Goal: Task Accomplishment & Management: Complete application form

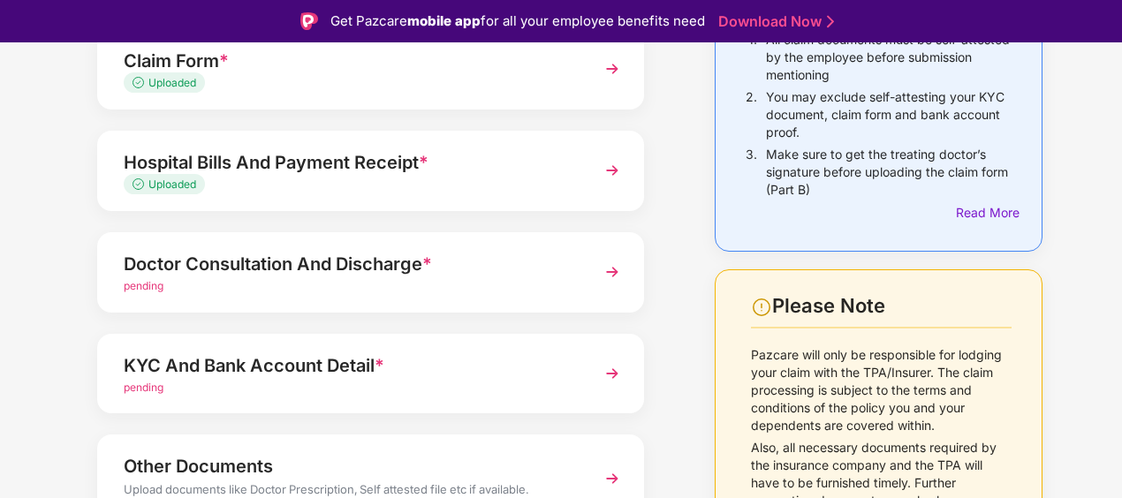
scroll to position [216, 0]
click at [150, 288] on span "pending" at bounding box center [144, 286] width 40 height 13
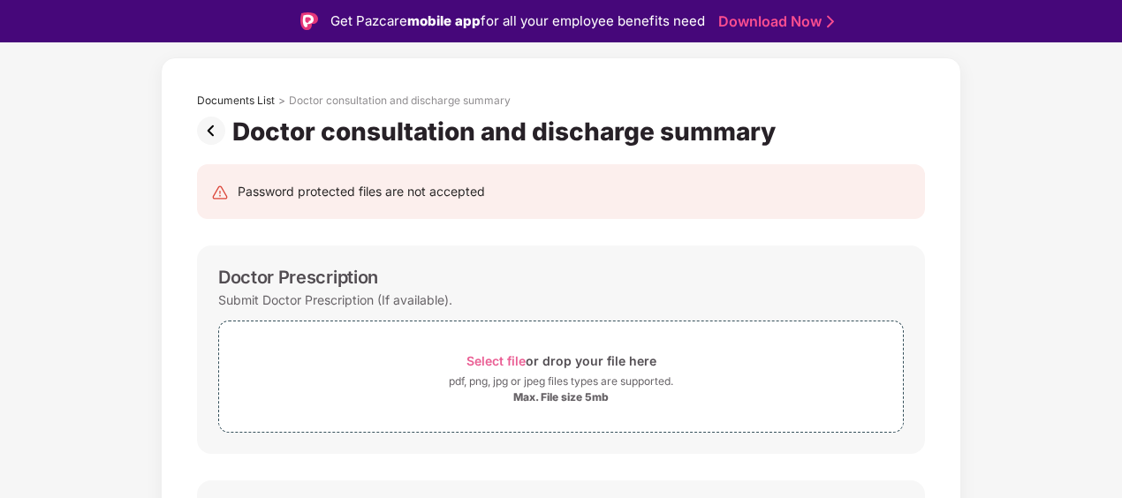
scroll to position [67, 0]
click at [497, 359] on span "Select file" at bounding box center [495, 361] width 59 height 15
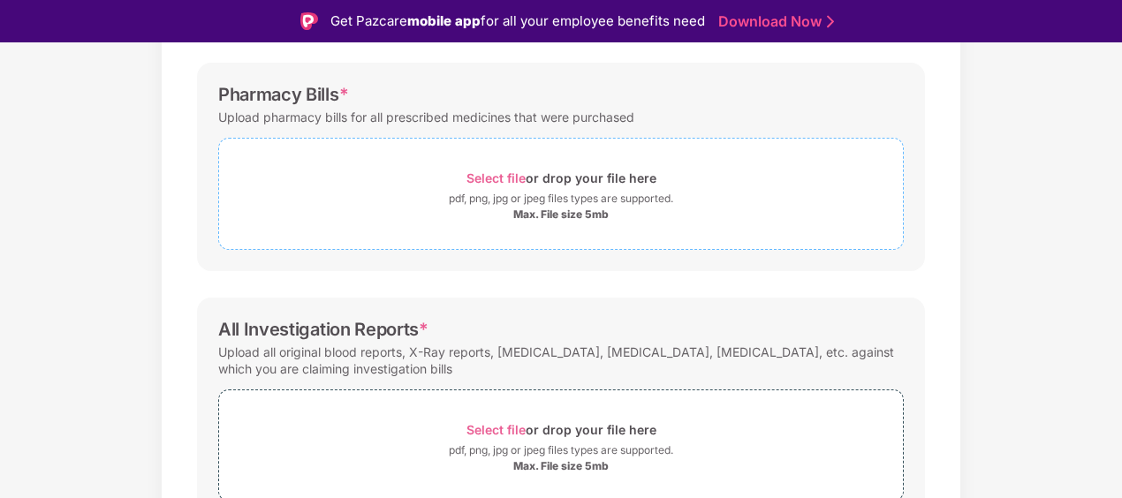
scroll to position [1160, 0]
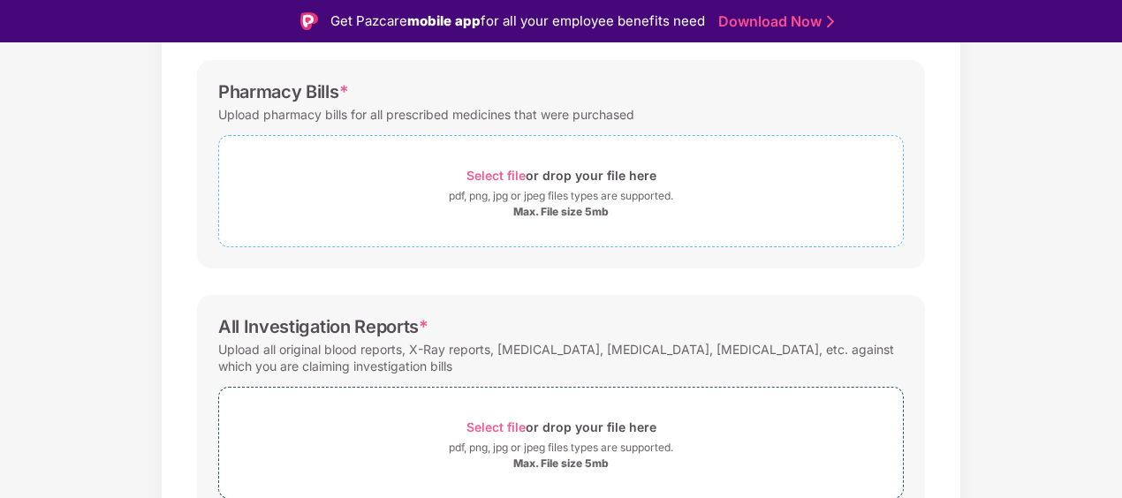
click at [504, 170] on span "Select file" at bounding box center [495, 175] width 59 height 15
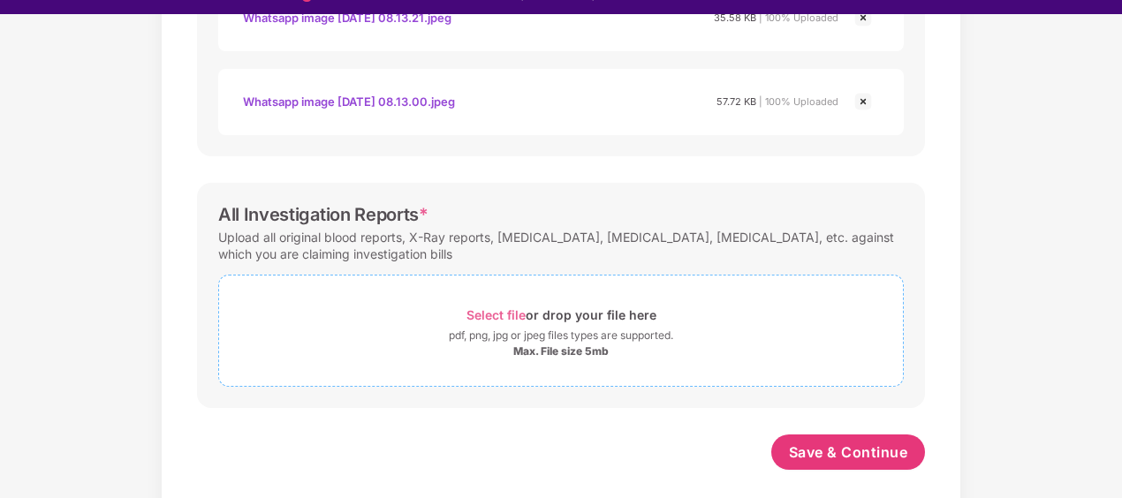
scroll to position [42, 0]
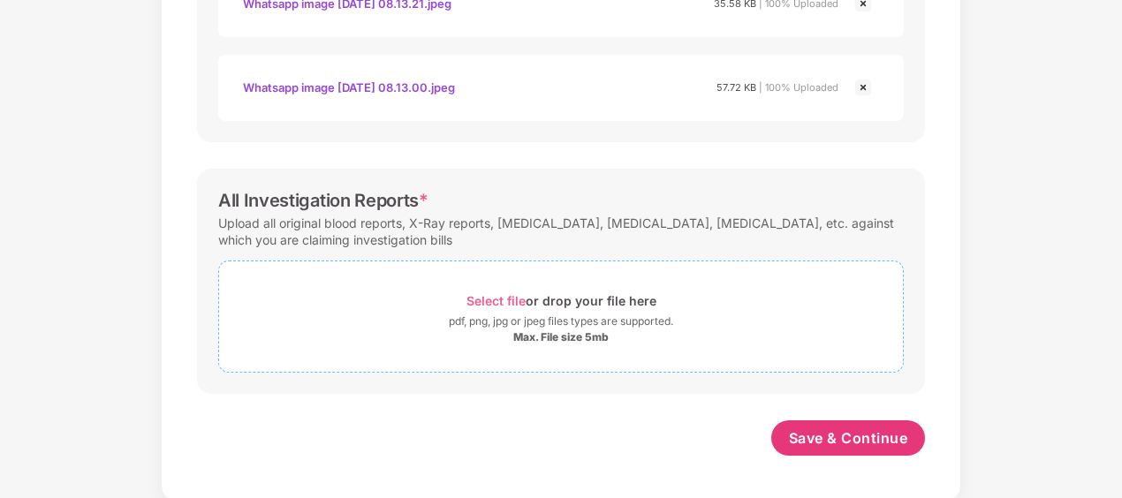
click at [502, 297] on span "Select file" at bounding box center [495, 300] width 59 height 15
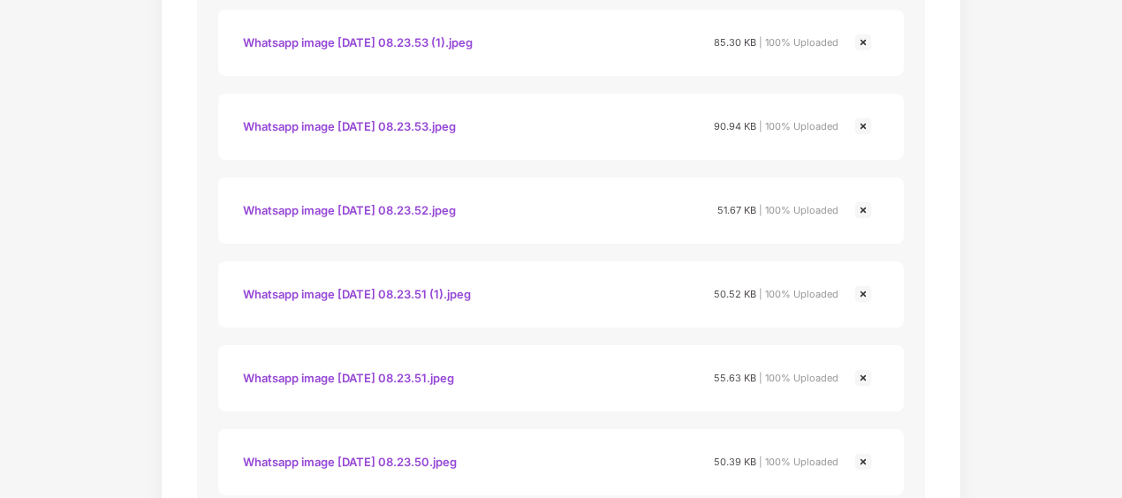
scroll to position [2503, 0]
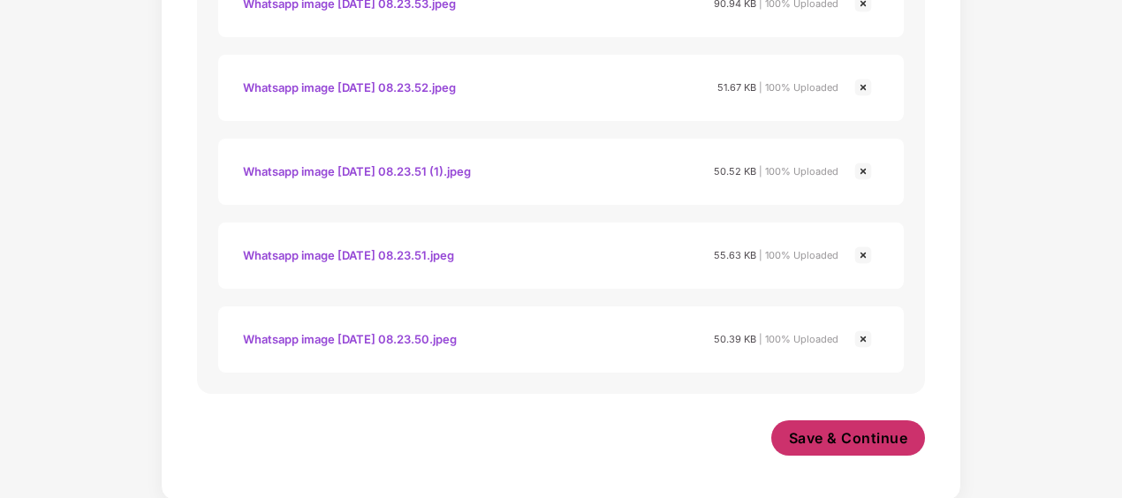
click at [849, 442] on span "Save & Continue" at bounding box center [848, 438] width 119 height 19
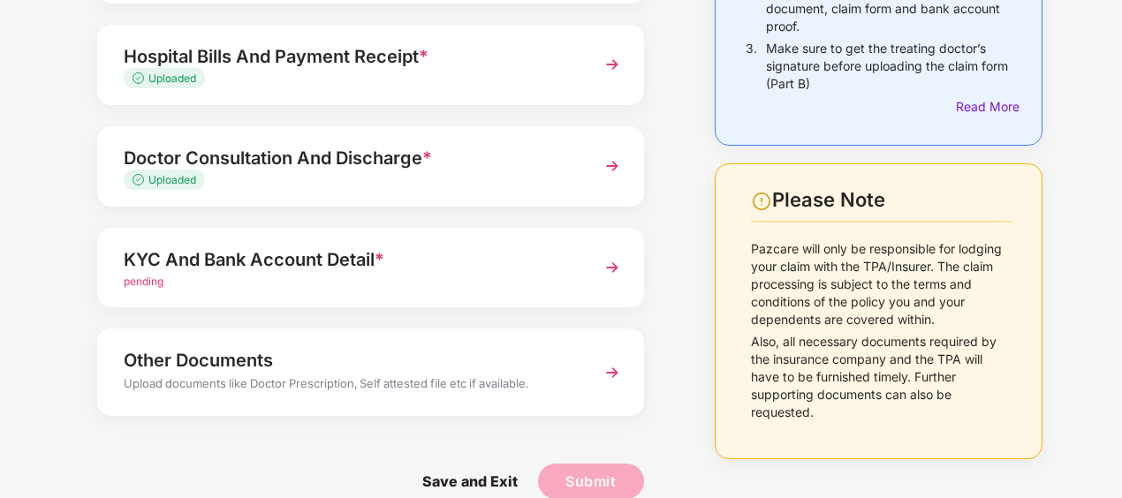
scroll to position [307, 0]
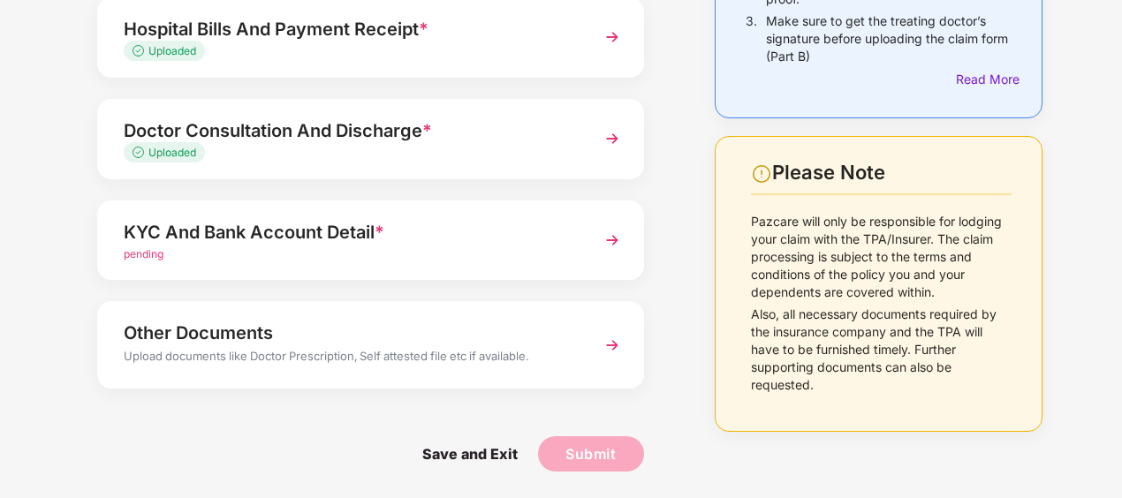
click at [140, 254] on span "pending" at bounding box center [144, 253] width 40 height 13
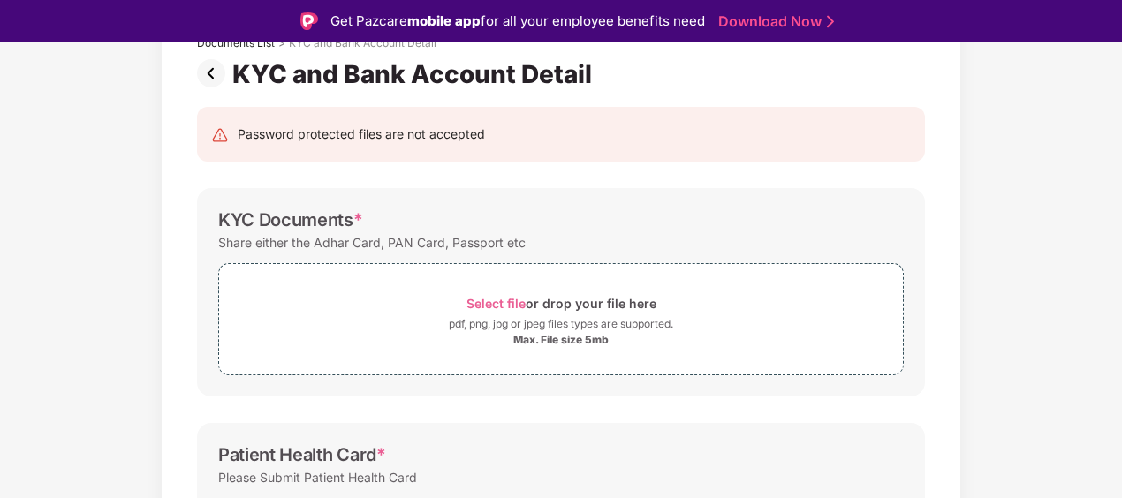
scroll to position [133, 0]
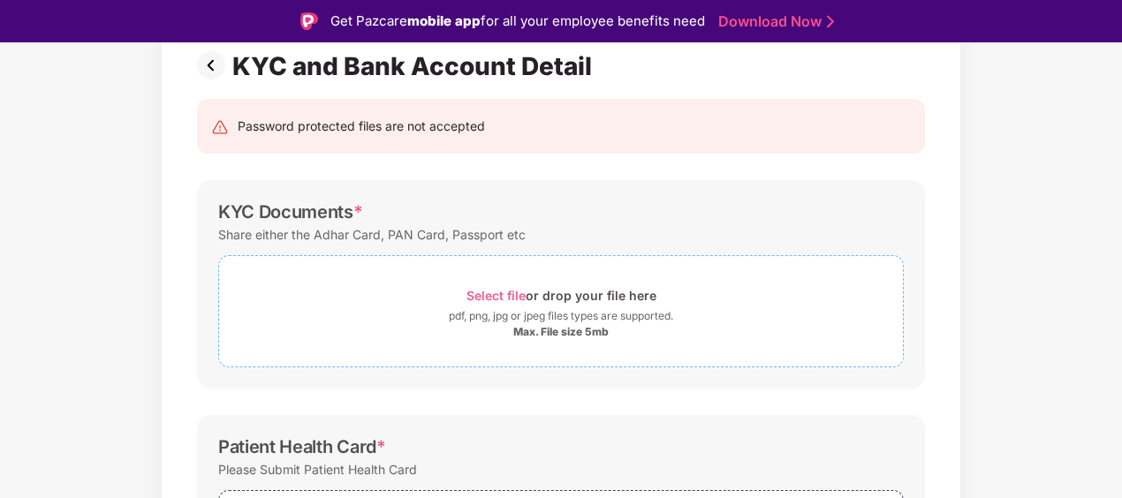
click at [485, 293] on span "Select file" at bounding box center [495, 295] width 59 height 15
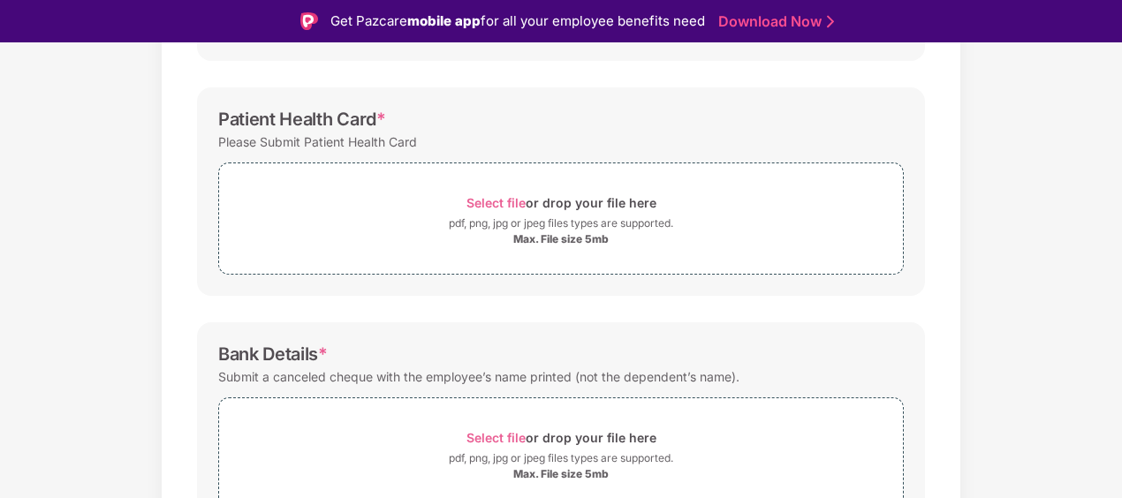
scroll to position [567, 0]
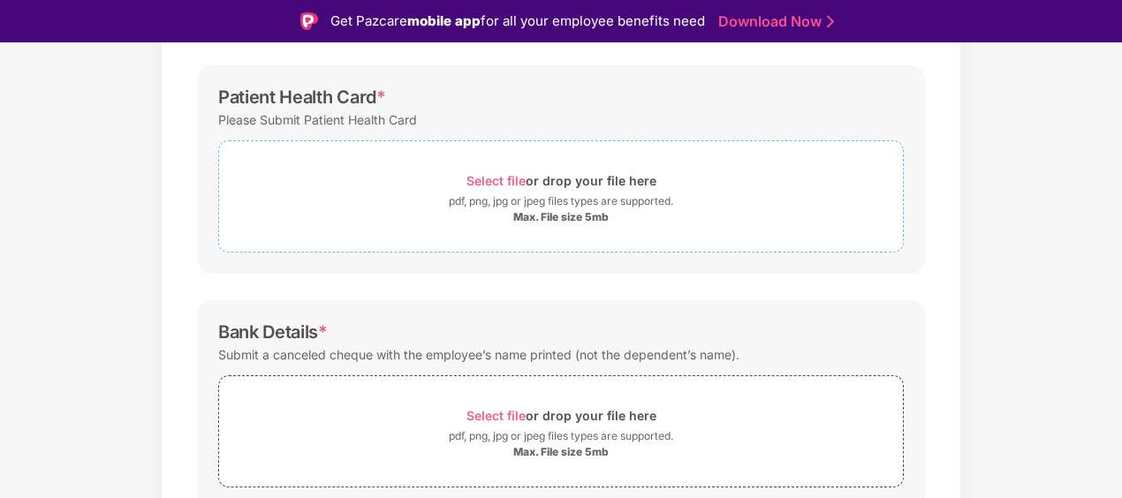
click at [504, 178] on span "Select file" at bounding box center [495, 180] width 59 height 15
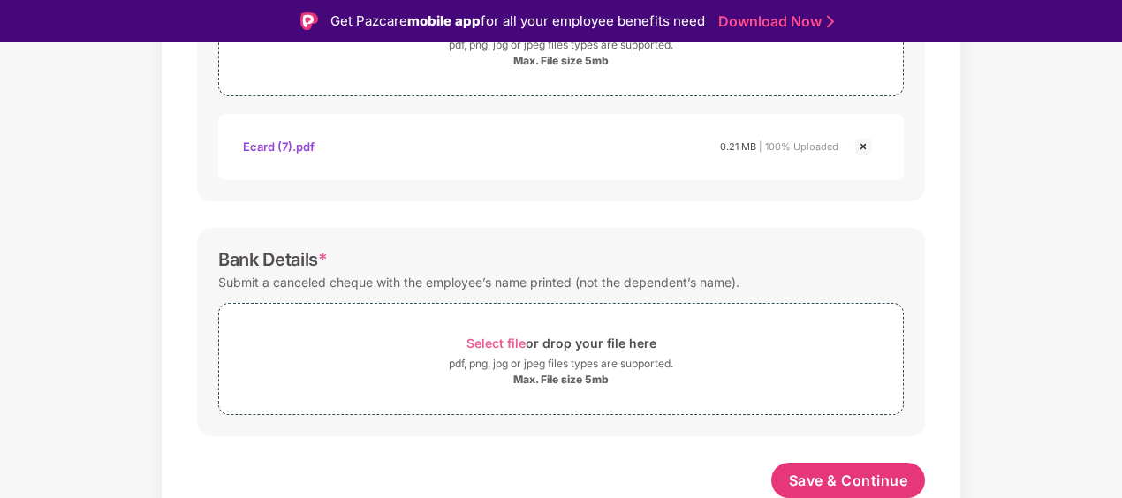
scroll to position [42, 0]
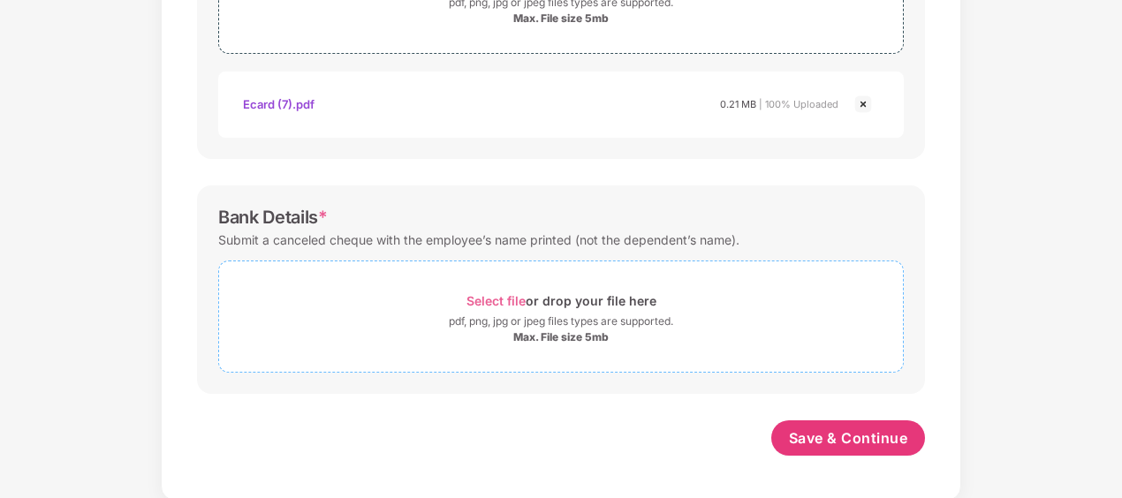
click at [484, 304] on span "Select file" at bounding box center [495, 300] width 59 height 15
click at [505, 300] on span "Select file" at bounding box center [495, 300] width 59 height 15
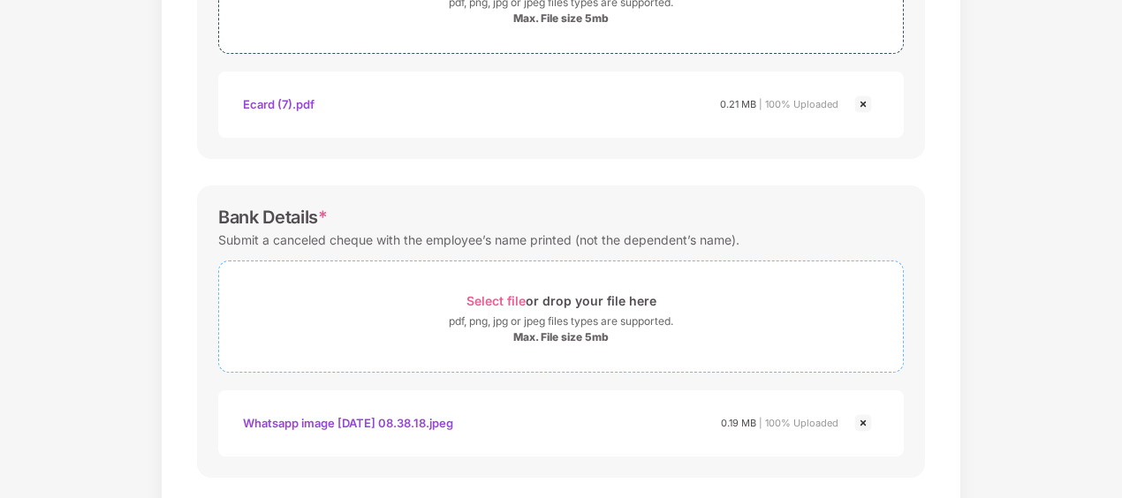
scroll to position [808, 0]
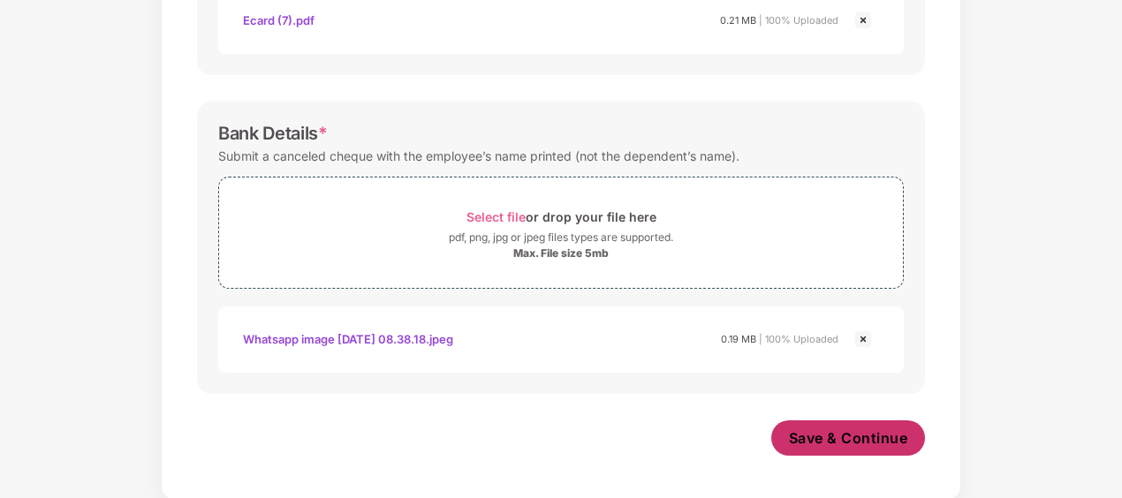
click at [835, 436] on span "Save & Continue" at bounding box center [848, 438] width 119 height 19
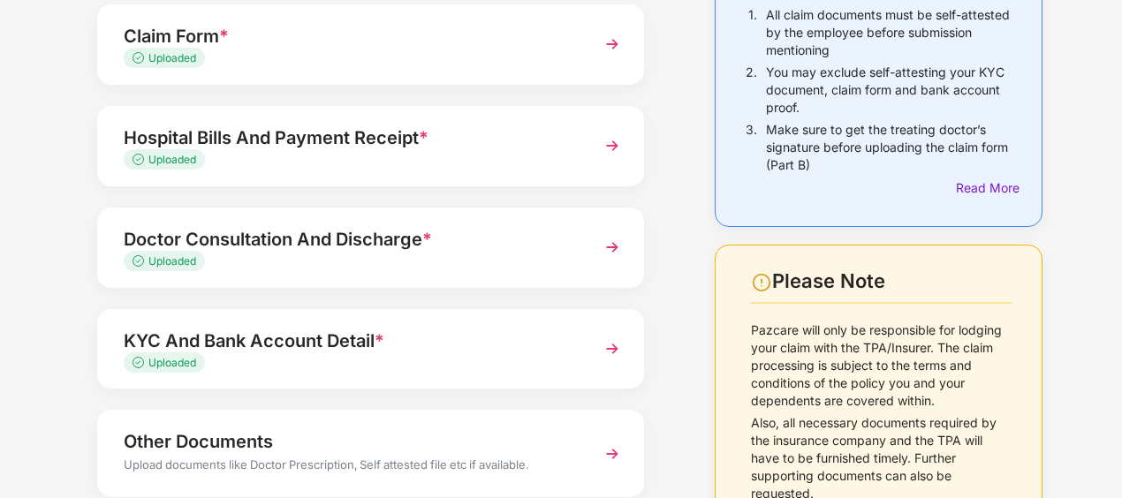
scroll to position [307, 0]
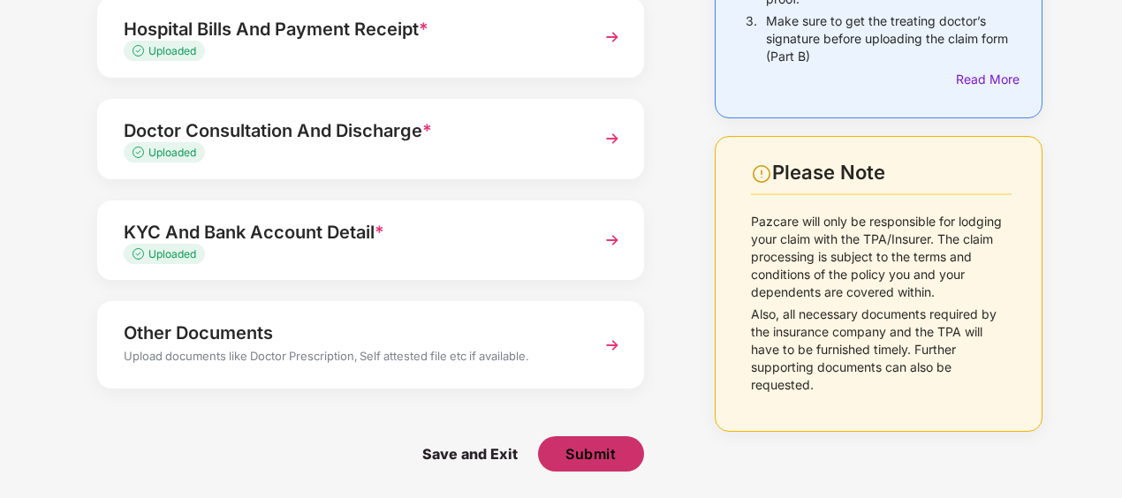
click at [565, 458] on span "Submit" at bounding box center [590, 453] width 50 height 19
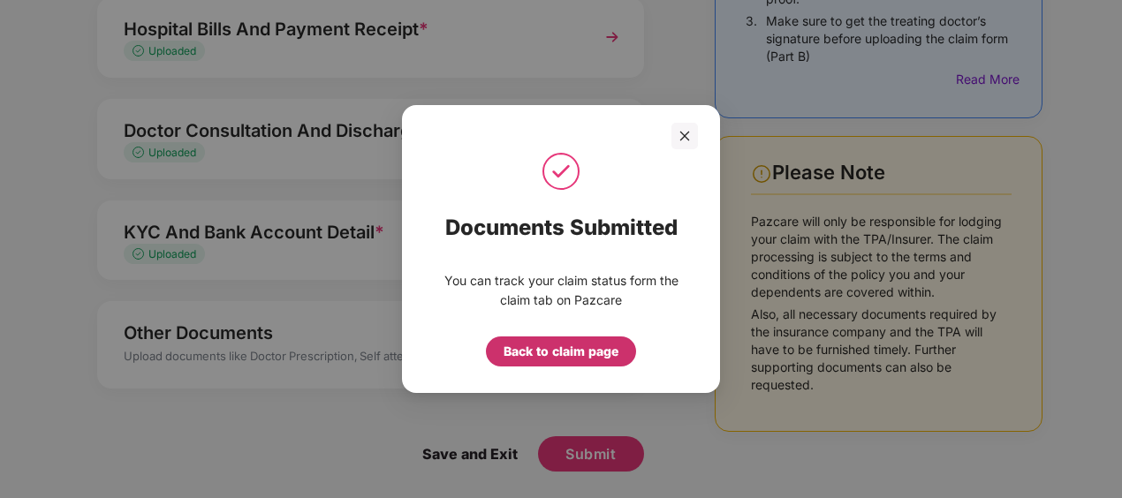
click at [557, 351] on div "Back to claim page" at bounding box center [561, 351] width 115 height 19
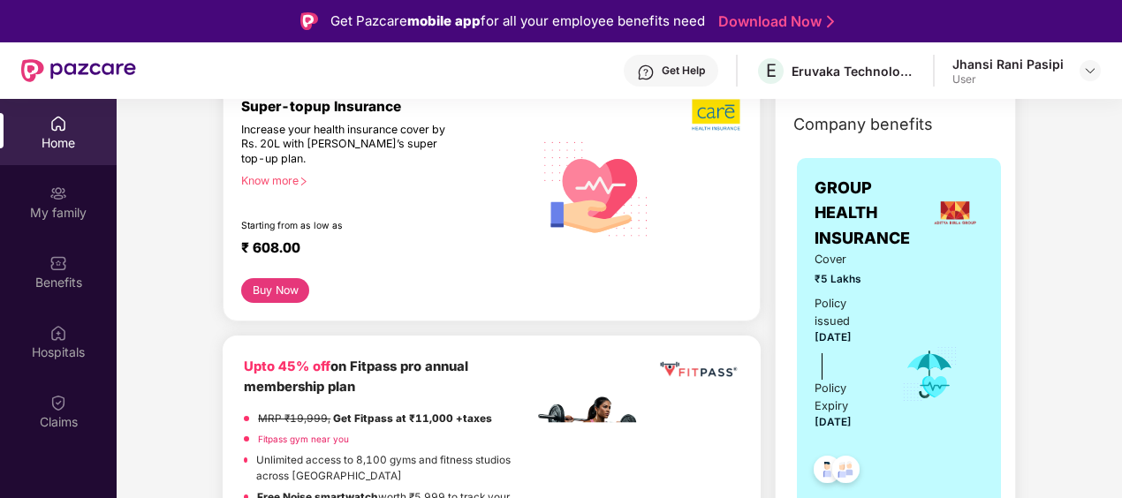
scroll to position [256, 0]
